Goal: Information Seeking & Learning: Learn about a topic

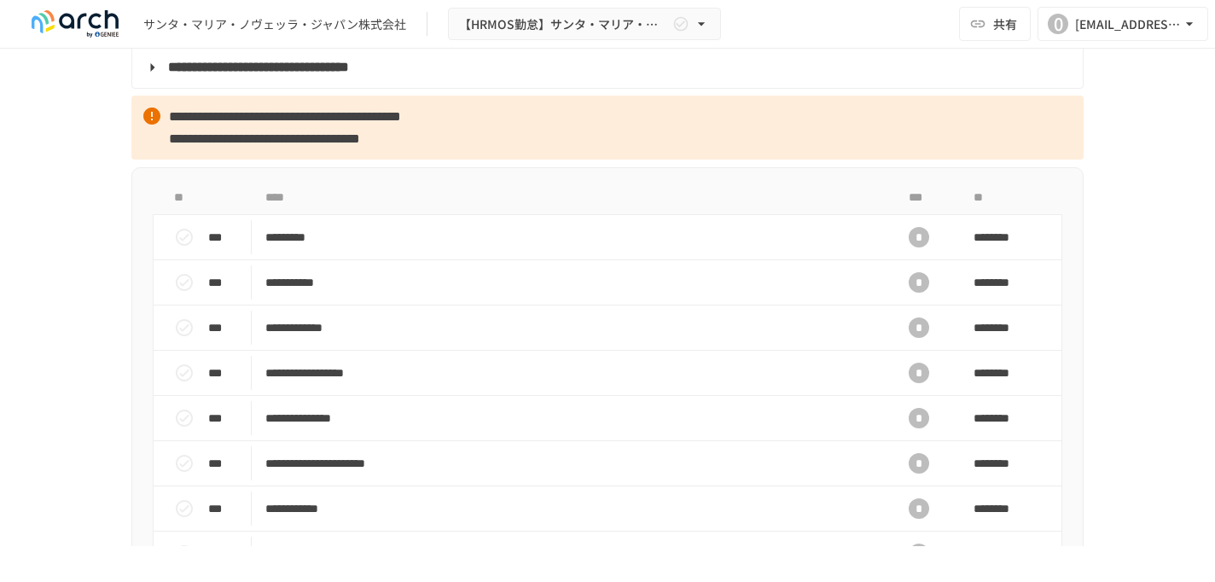
scroll to position [1499, 0]
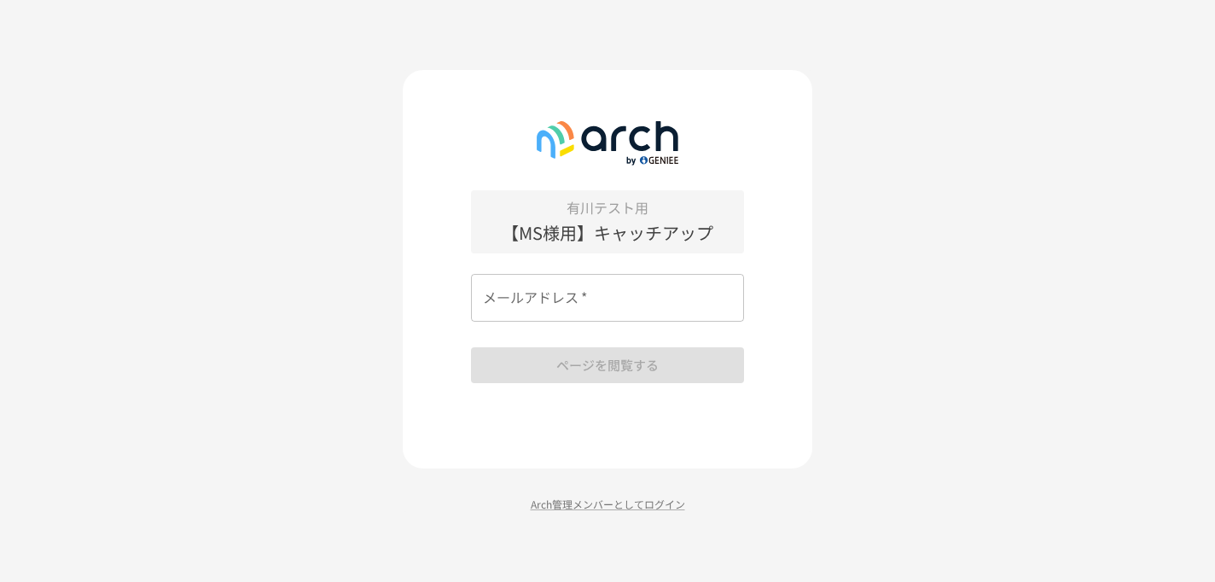
click at [590, 307] on input "メールアドレス   *" at bounding box center [607, 298] width 273 height 48
type input "**********"
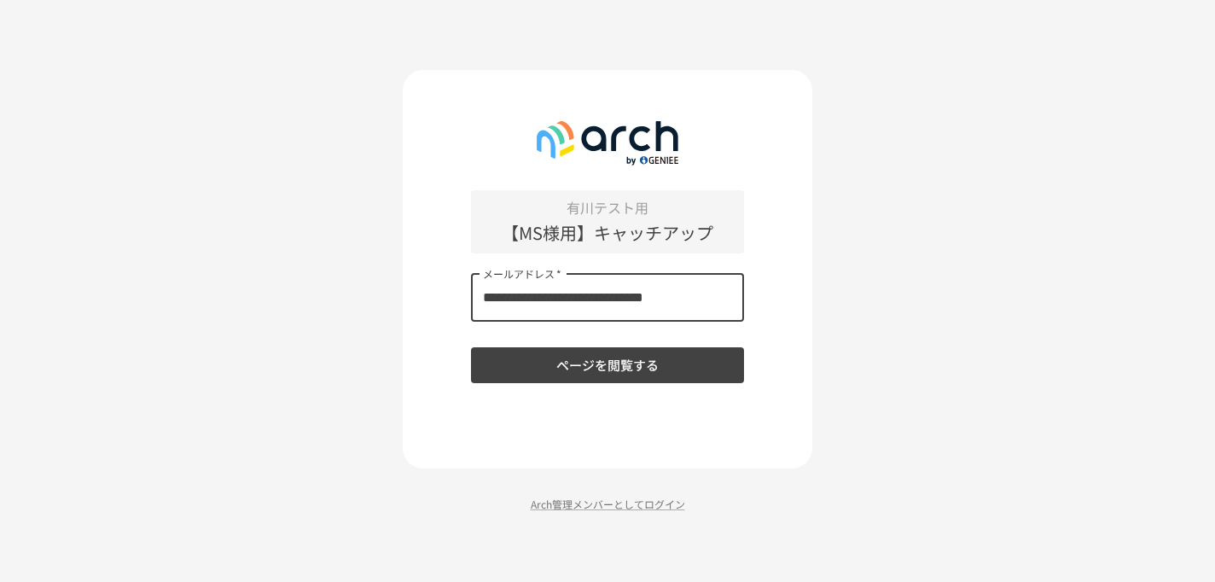
click at [585, 360] on button "ページを閲覧する" at bounding box center [607, 365] width 273 height 36
